Goal: Task Accomplishment & Management: Use online tool/utility

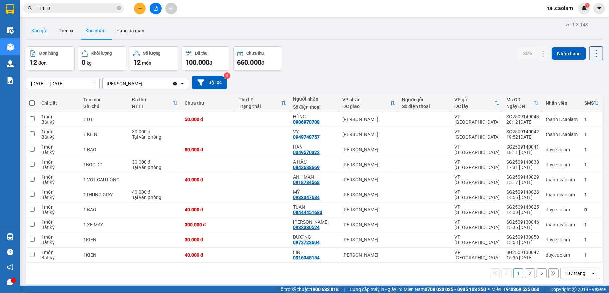
click at [42, 30] on button "Kho gửi" at bounding box center [39, 31] width 27 height 16
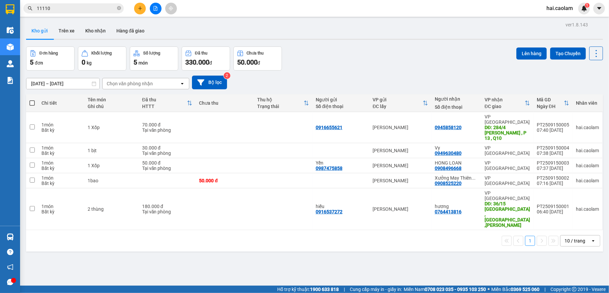
click at [93, 6] on input "11110" at bounding box center [76, 8] width 79 height 7
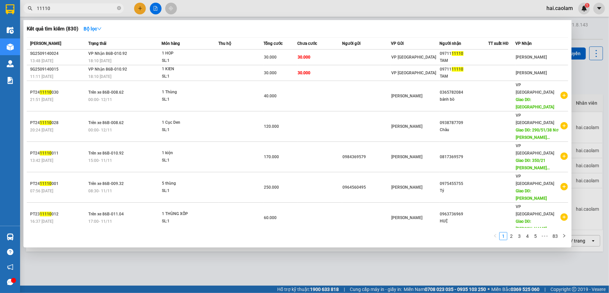
click at [93, 6] on input "11110" at bounding box center [76, 8] width 79 height 7
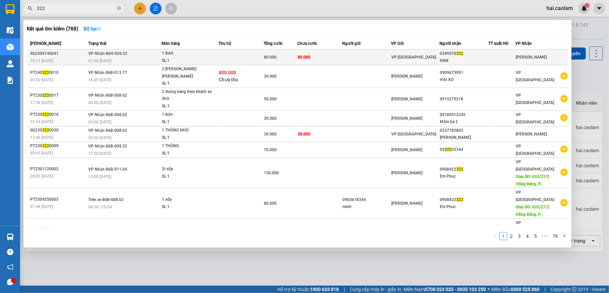
type input "322"
click at [336, 61] on td "80.000" at bounding box center [319, 58] width 45 height 16
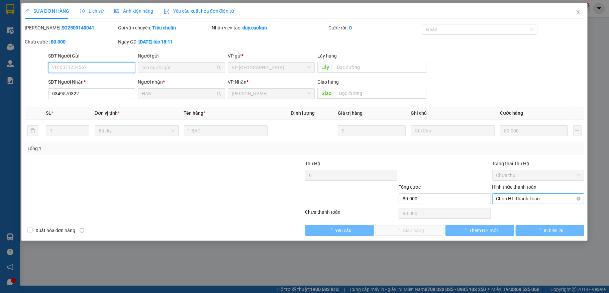
type input "0349570322"
type input "HAN"
type input "80.000"
click at [516, 201] on span "Chọn HT Thanh Toán" at bounding box center [539, 199] width 84 height 10
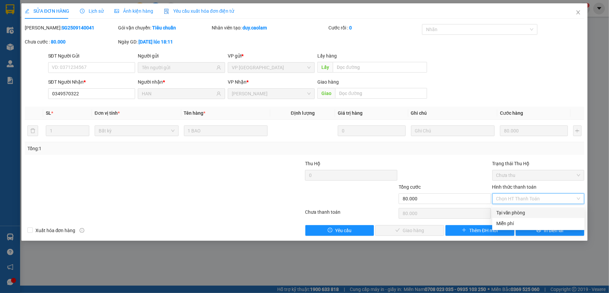
click at [510, 210] on div "Tại văn phòng" at bounding box center [539, 212] width 84 height 7
type input "0"
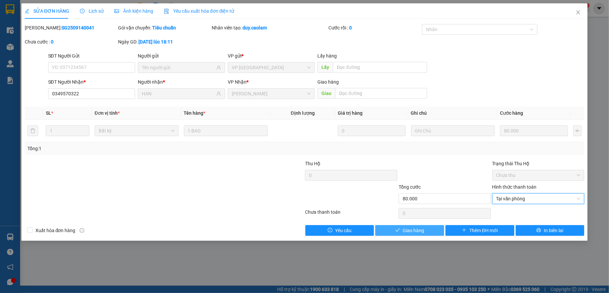
click at [418, 227] on button "Giao hàng" at bounding box center [409, 230] width 69 height 11
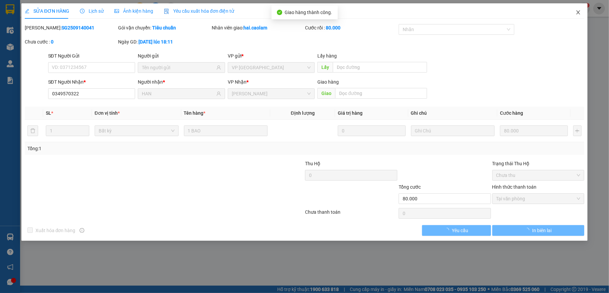
click at [576, 15] on icon "close" at bounding box center [578, 12] width 5 height 5
